Goal: Contribute content: Contribute content

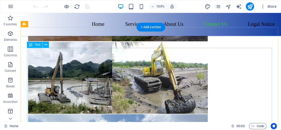
scroll to position [1920, 0]
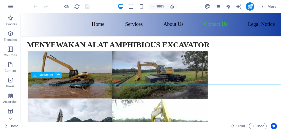
click at [56, 76] on button at bounding box center [58, 75] width 6 height 6
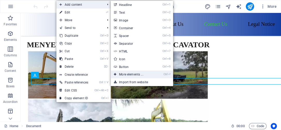
click at [130, 74] on link "Ctrl ⏎ More elements ..." at bounding box center [132, 75] width 43 height 8
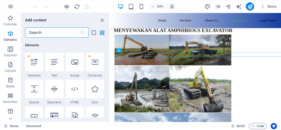
scroll to position [55, 0]
click at [65, 29] on input "text" at bounding box center [52, 32] width 55 height 10
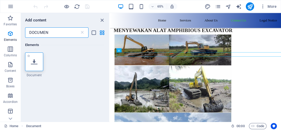
type input "DOCUMEN"
click at [33, 57] on div at bounding box center [34, 61] width 18 height 19
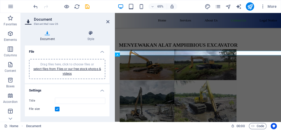
scroll to position [1929, 0]
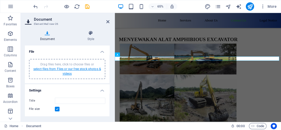
click at [63, 70] on link "select files from Files or our free stock photos & videos" at bounding box center [66, 71] width 67 height 8
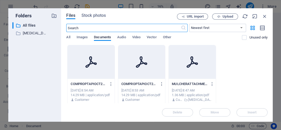
scroll to position [1495, 0]
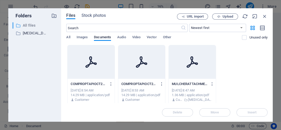
click at [27, 27] on p "All files" at bounding box center [35, 25] width 25 height 6
click at [82, 39] on span "Images" at bounding box center [81, 37] width 11 height 7
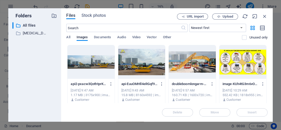
click at [71, 38] on div "All Images Documents Audio Video Vector Other" at bounding box center [153, 40] width 175 height 10
click at [224, 18] on span "Upload" at bounding box center [227, 16] width 11 height 3
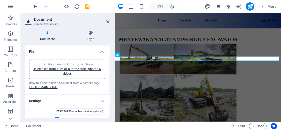
scroll to position [18, 0]
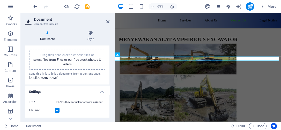
click at [86, 101] on input "PTAPI2025Productandservices-qWonq5_foaic867TtFzllg.pdf" at bounding box center [80, 102] width 50 height 6
click at [86, 101] on input "PT API 2025 Productandservices.pdf" at bounding box center [80, 102] width 50 height 6
type input "PT API 2025 Product and Services.pdf"
click at [113, 73] on div "Document Style File Drag files here, click to choose files or select files from…" at bounding box center [67, 73] width 93 height 95
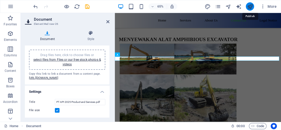
click at [252, 5] on icon "publish" at bounding box center [250, 7] width 6 height 6
checkbox input "false"
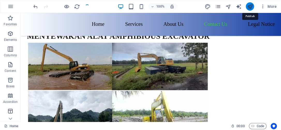
scroll to position [1925, 0]
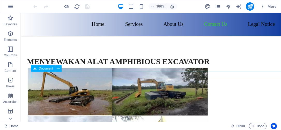
scroll to position [1927, 0]
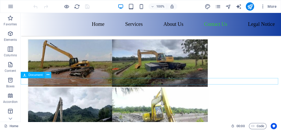
click at [47, 75] on icon at bounding box center [48, 74] width 3 height 5
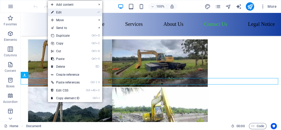
click at [78, 11] on link "⏎ Edit" at bounding box center [65, 13] width 35 height 8
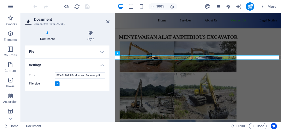
scroll to position [1931, 0]
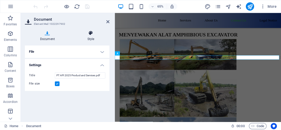
click at [91, 35] on icon at bounding box center [90, 32] width 37 height 5
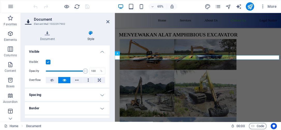
click at [100, 94] on h4 "Spacing" at bounding box center [67, 95] width 85 height 12
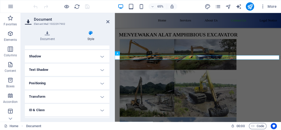
scroll to position [111, 0]
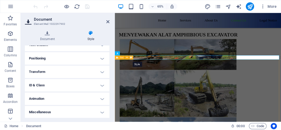
click at [131, 58] on icon at bounding box center [131, 58] width 2 height 4
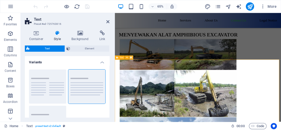
click at [131, 58] on icon at bounding box center [131, 58] width 2 height 4
click at [104, 39] on h4 "Link" at bounding box center [102, 35] width 14 height 11
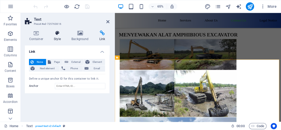
click at [59, 35] on icon at bounding box center [58, 32] width 16 height 5
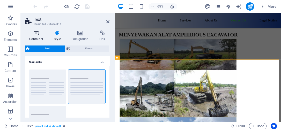
click at [36, 37] on h4 "Container" at bounding box center [37, 35] width 25 height 11
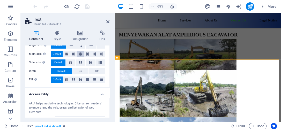
scroll to position [57, 0]
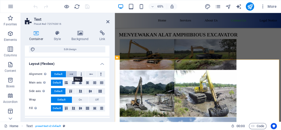
click at [70, 71] on icon at bounding box center [72, 74] width 4 height 6
click at [107, 21] on icon at bounding box center [107, 22] width 3 height 4
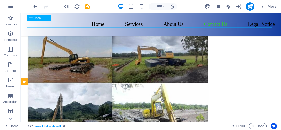
scroll to position [1927, 0]
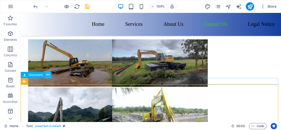
click at [47, 75] on icon at bounding box center [48, 74] width 3 height 5
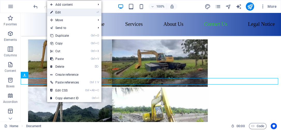
click at [60, 12] on link "⏎ Edit" at bounding box center [64, 13] width 35 height 8
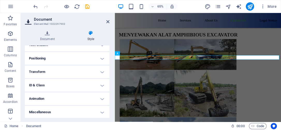
scroll to position [53, 0]
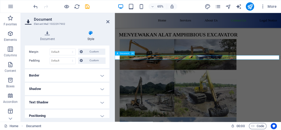
click at [133, 53] on button at bounding box center [133, 53] width 4 height 4
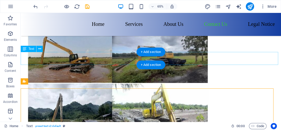
scroll to position [1927, 0]
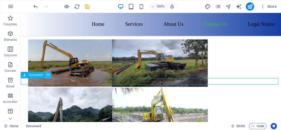
click at [49, 75] on icon at bounding box center [48, 74] width 3 height 5
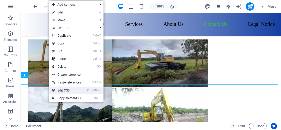
click at [66, 88] on link "Ctrl Alt C Edit CSS" at bounding box center [66, 91] width 35 height 8
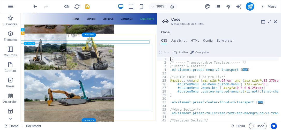
scroll to position [1937, 0]
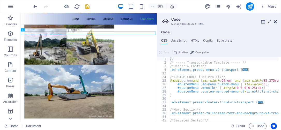
click at [276, 20] on icon at bounding box center [274, 22] width 3 height 4
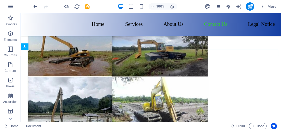
scroll to position [1955, 0]
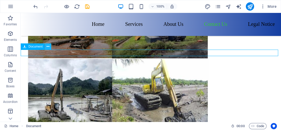
click at [49, 47] on icon at bounding box center [48, 46] width 3 height 5
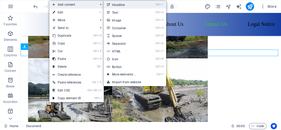
click at [115, 6] on link "Ctrl 1 Headline" at bounding box center [125, 5] width 43 height 8
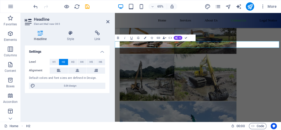
scroll to position [1959, 0]
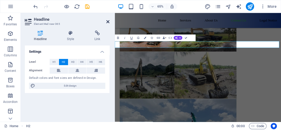
click at [108, 22] on icon at bounding box center [107, 22] width 3 height 4
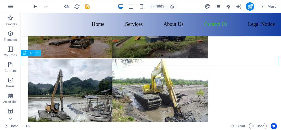
click at [38, 52] on icon at bounding box center [37, 52] width 3 height 5
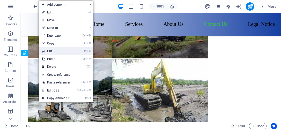
click at [51, 51] on link "Ctrl X Cut" at bounding box center [56, 51] width 35 height 8
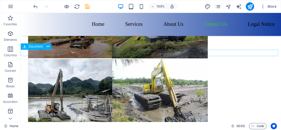
click at [47, 48] on icon at bounding box center [48, 46] width 3 height 5
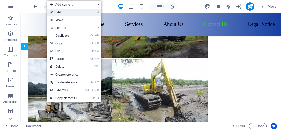
click at [59, 14] on link "⏎ Edit" at bounding box center [64, 13] width 35 height 8
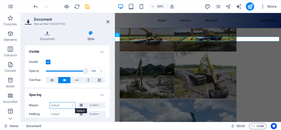
click at [72, 104] on select "Default auto px % rem vw vh Custom" at bounding box center [62, 105] width 25 height 6
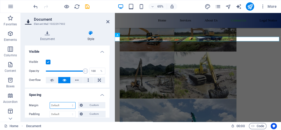
click at [72, 104] on select "Default auto px % rem vw vh Custom" at bounding box center [62, 105] width 25 height 6
click at [84, 105] on span "Custom" at bounding box center [93, 105] width 19 height 6
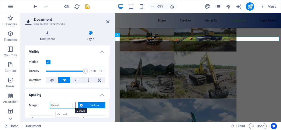
click at [72, 106] on select "Default auto px % rem vw vh Custom" at bounding box center [62, 105] width 25 height 6
click at [50, 102] on select "Default auto px % rem vw vh Custom" at bounding box center [62, 105] width 25 height 6
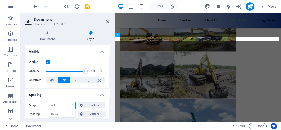
click at [73, 105] on select "Default auto px % rem vw vh Custom" at bounding box center [62, 105] width 25 height 6
select select "px"
click at [68, 102] on select "Default auto px % rem vw vh Custom" at bounding box center [62, 105] width 25 height 6
type input "0"
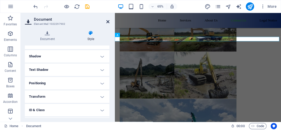
click at [109, 20] on icon at bounding box center [107, 22] width 3 height 4
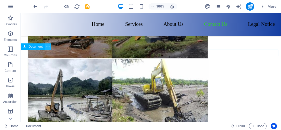
click at [49, 47] on button at bounding box center [48, 46] width 6 height 6
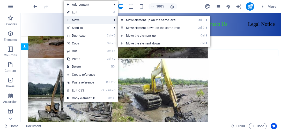
click at [77, 20] on span "Move" at bounding box center [87, 20] width 46 height 8
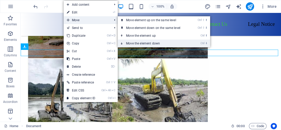
click at [141, 43] on link "Ctrl ⬇ Move the element down" at bounding box center [154, 44] width 73 height 8
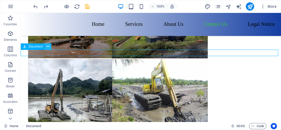
click at [51, 46] on button at bounding box center [48, 46] width 6 height 6
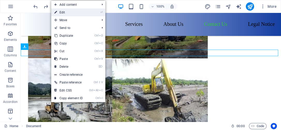
click at [69, 9] on link "⏎ Edit" at bounding box center [68, 13] width 35 height 8
select select "px"
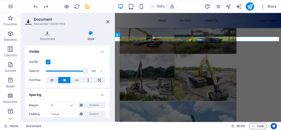
scroll to position [1959, 0]
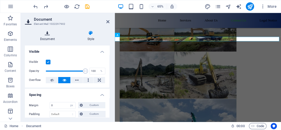
drag, startPoint x: 49, startPoint y: 39, endPoint x: 53, endPoint y: 35, distance: 5.0
click at [50, 38] on h4 "Document" at bounding box center [48, 35] width 47 height 11
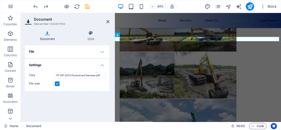
click at [100, 53] on h4 "File" at bounding box center [67, 51] width 85 height 12
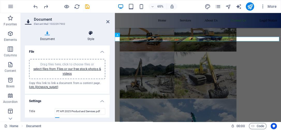
click at [90, 38] on h4 "Style" at bounding box center [90, 35] width 37 height 11
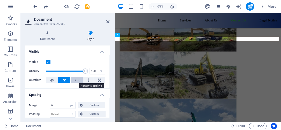
click at [75, 81] on icon at bounding box center [77, 80] width 4 height 6
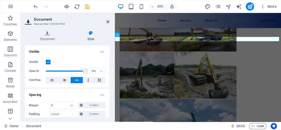
click at [74, 81] on button at bounding box center [77, 80] width 12 height 6
click at [64, 80] on icon at bounding box center [65, 80] width 4 height 6
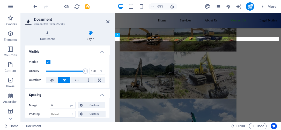
scroll to position [57, 0]
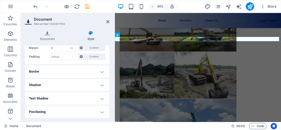
click at [103, 70] on h4 "Border" at bounding box center [67, 71] width 85 height 12
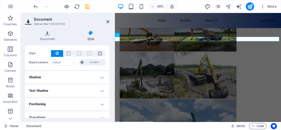
scroll to position [115, 0]
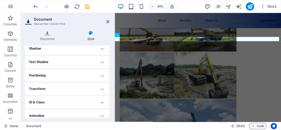
click at [100, 77] on h4 "Positioning" at bounding box center [67, 75] width 85 height 12
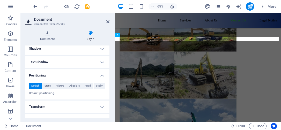
scroll to position [143, 0]
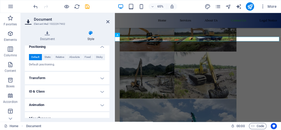
click at [99, 74] on h4 "Transform" at bounding box center [67, 78] width 85 height 12
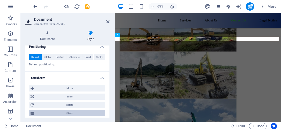
scroll to position [172, 0]
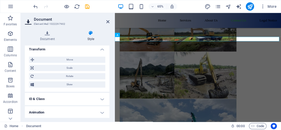
click at [101, 97] on h4 "ID & Class" at bounding box center [67, 99] width 85 height 12
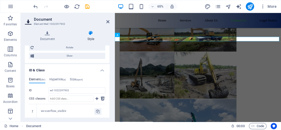
scroll to position [247, 0]
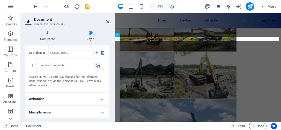
click at [100, 98] on h4 "Animation" at bounding box center [67, 99] width 85 height 12
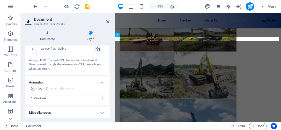
click at [101, 111] on h4 "Miscellaneous" at bounding box center [67, 112] width 85 height 12
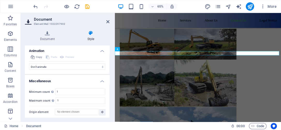
scroll to position [1936, 0]
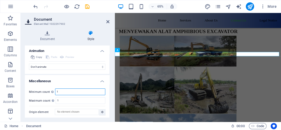
click at [68, 89] on input "1" at bounding box center [80, 92] width 50 height 6
click at [83, 79] on h4 "Miscellaneous" at bounding box center [67, 79] width 85 height 9
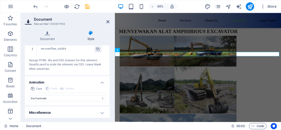
click at [102, 111] on h4 "Miscellaneous" at bounding box center [67, 112] width 85 height 12
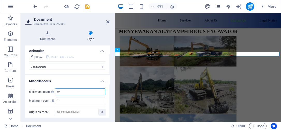
click at [75, 90] on input "10" at bounding box center [80, 92] width 50 height 6
type input "1"
click at [86, 43] on div "Document Style File Drag files here, click to choose files or select files from…" at bounding box center [67, 73] width 85 height 87
click at [88, 36] on h4 "Style" at bounding box center [90, 35] width 37 height 11
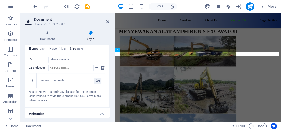
click at [77, 47] on h4 "Size (span)" at bounding box center [76, 50] width 13 height 6
click at [101, 113] on h4 "Animation" at bounding box center [67, 112] width 85 height 9
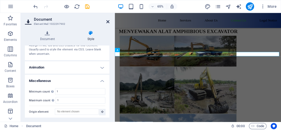
click at [109, 22] on icon at bounding box center [107, 22] width 3 height 4
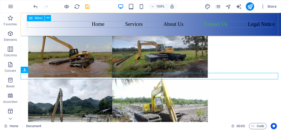
scroll to position [1932, 0]
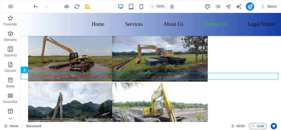
drag, startPoint x: 52, startPoint y: 83, endPoint x: 44, endPoint y: 74, distance: 12.4
drag, startPoint x: 42, startPoint y: 85, endPoint x: 53, endPoint y: 73, distance: 16.6
click at [47, 69] on icon at bounding box center [48, 69] width 3 height 5
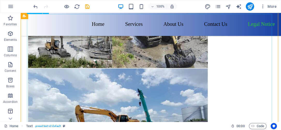
scroll to position [1961, 0]
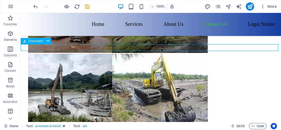
select select "px"
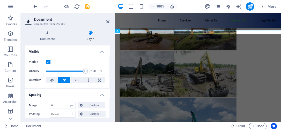
scroll to position [1966, 0]
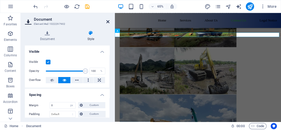
click at [109, 22] on icon at bounding box center [107, 22] width 3 height 4
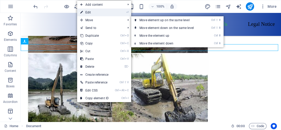
click at [90, 12] on link "⏎ Edit" at bounding box center [94, 13] width 35 height 8
select select "px"
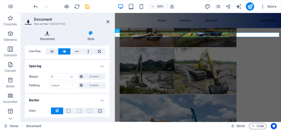
scroll to position [0, 0]
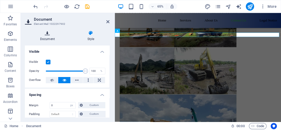
click at [49, 34] on icon at bounding box center [47, 32] width 45 height 5
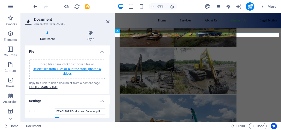
scroll to position [18, 0]
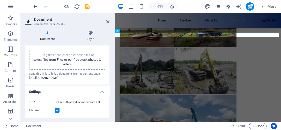
click at [62, 101] on input "PT API 2025 Product and Services.pdf" at bounding box center [80, 102] width 50 height 6
type input "PT API 2025 Product and Services.pdf"
click at [112, 79] on div "Document Style File Drag files here, click to choose files or select files from…" at bounding box center [67, 73] width 93 height 95
click at [108, 20] on icon at bounding box center [107, 22] width 3 height 4
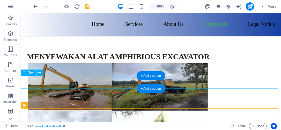
scroll to position [1932, 0]
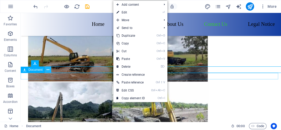
click at [48, 71] on icon at bounding box center [48, 69] width 3 height 5
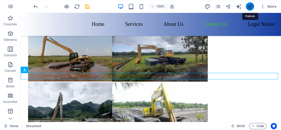
click at [248, 8] on icon "publish" at bounding box center [250, 7] width 6 height 6
checkbox input "false"
